Goal: Information Seeking & Learning: Learn about a topic

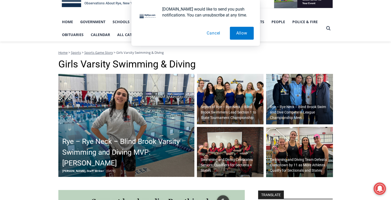
scroll to position [96, 0]
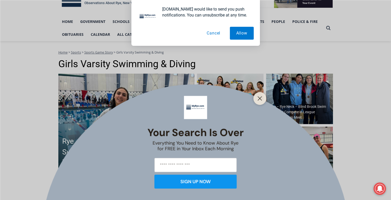
click at [211, 34] on button "Cancel" at bounding box center [213, 33] width 26 height 13
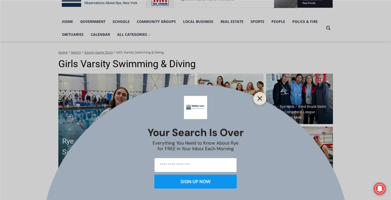
click at [257, 98] on button "Close" at bounding box center [259, 98] width 7 height 7
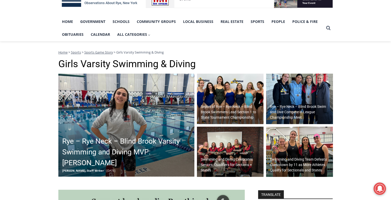
click at [257, 98] on img at bounding box center [230, 98] width 67 height 50
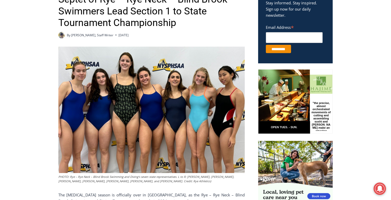
click at [197, 90] on img at bounding box center [151, 109] width 186 height 126
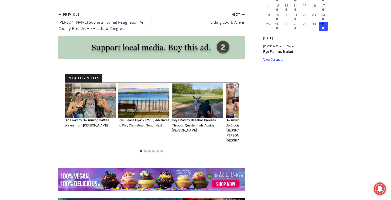
scroll to position [647, 0]
